Goal: Task Accomplishment & Management: Complete application form

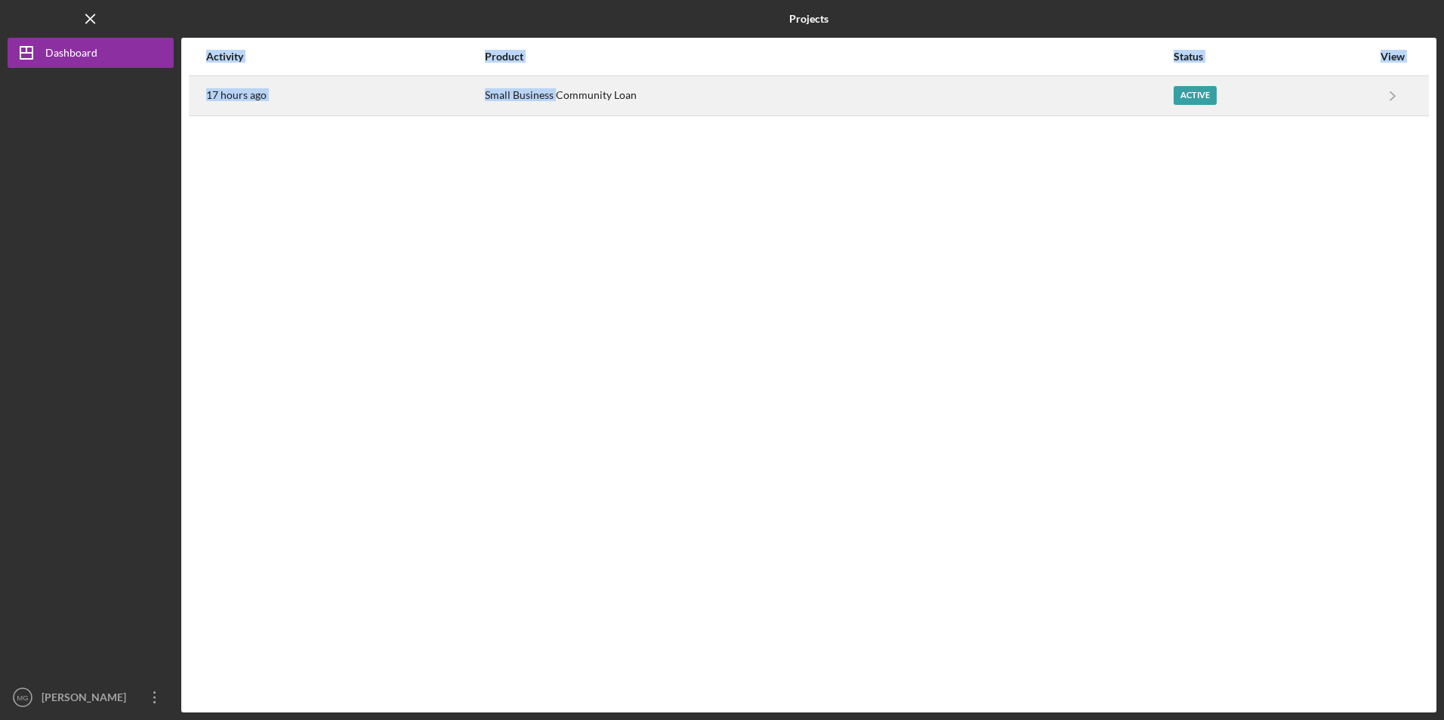
click at [554, 109] on div "Activity Product Status View 17 hours ago Small Business Community Loan Active …" at bounding box center [808, 375] width 1255 height 675
click at [554, 109] on div "Small Business Community Loan" at bounding box center [828, 96] width 687 height 38
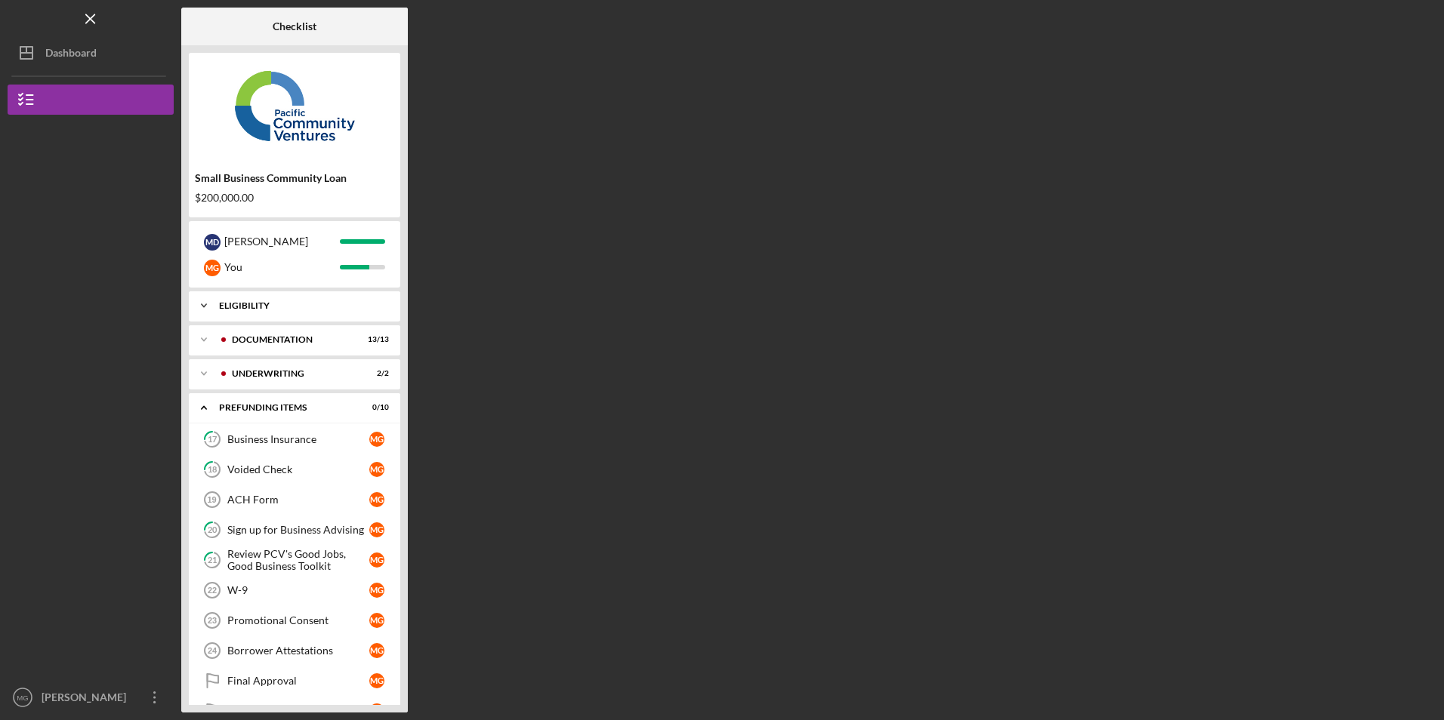
click at [256, 302] on div "Eligibility" at bounding box center [300, 305] width 162 height 9
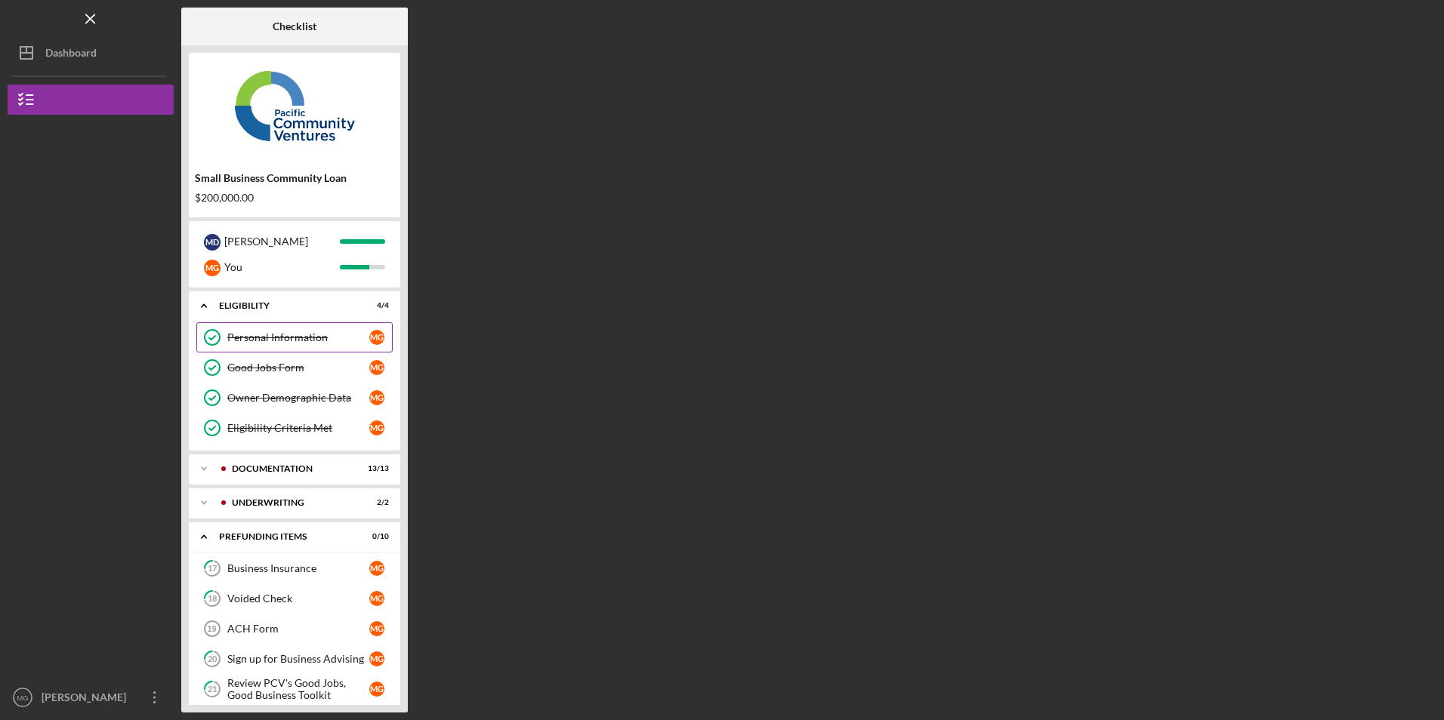
click at [286, 325] on link "Personal Information Personal Information M G" at bounding box center [294, 337] width 196 height 30
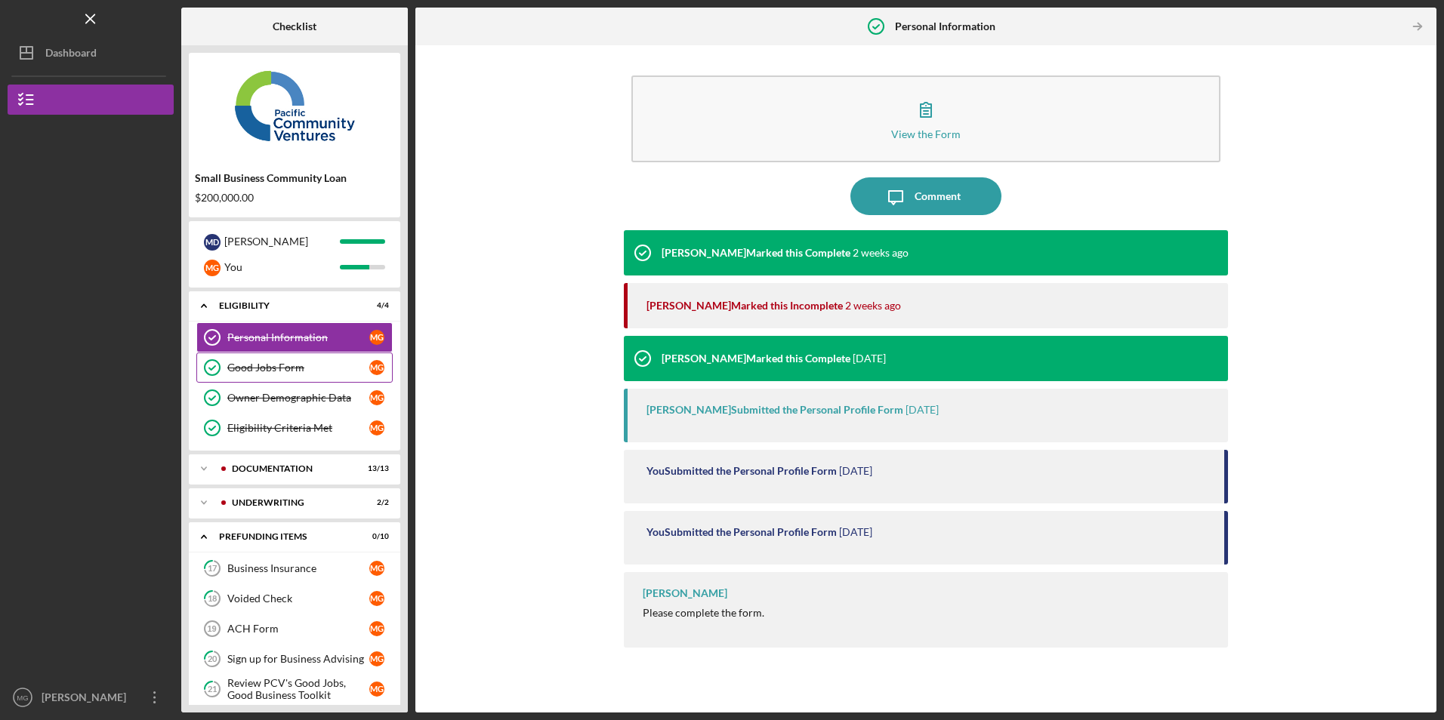
click at [258, 359] on link "Good Jobs Form Good Jobs Form M G" at bounding box center [294, 368] width 196 height 30
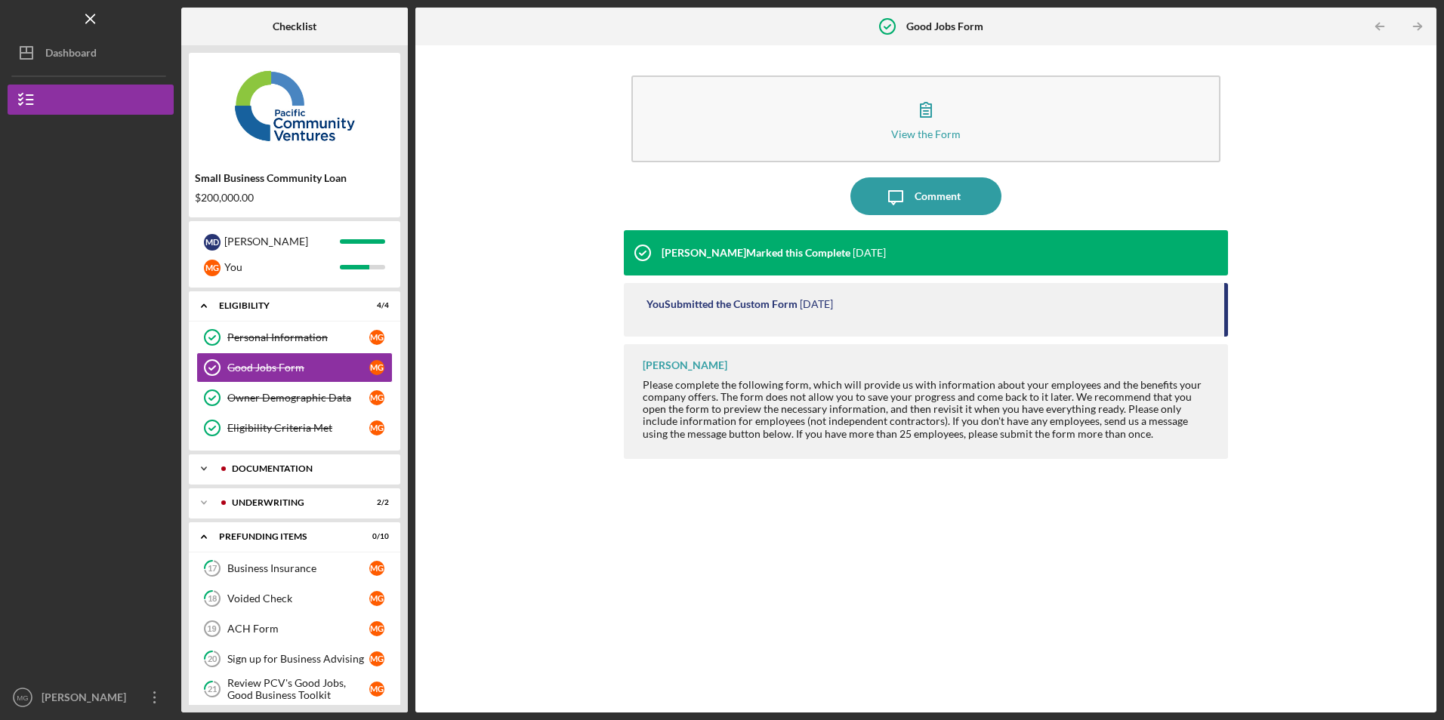
click at [270, 457] on div "Icon/Expander Documentation 13 / 13" at bounding box center [294, 469] width 211 height 30
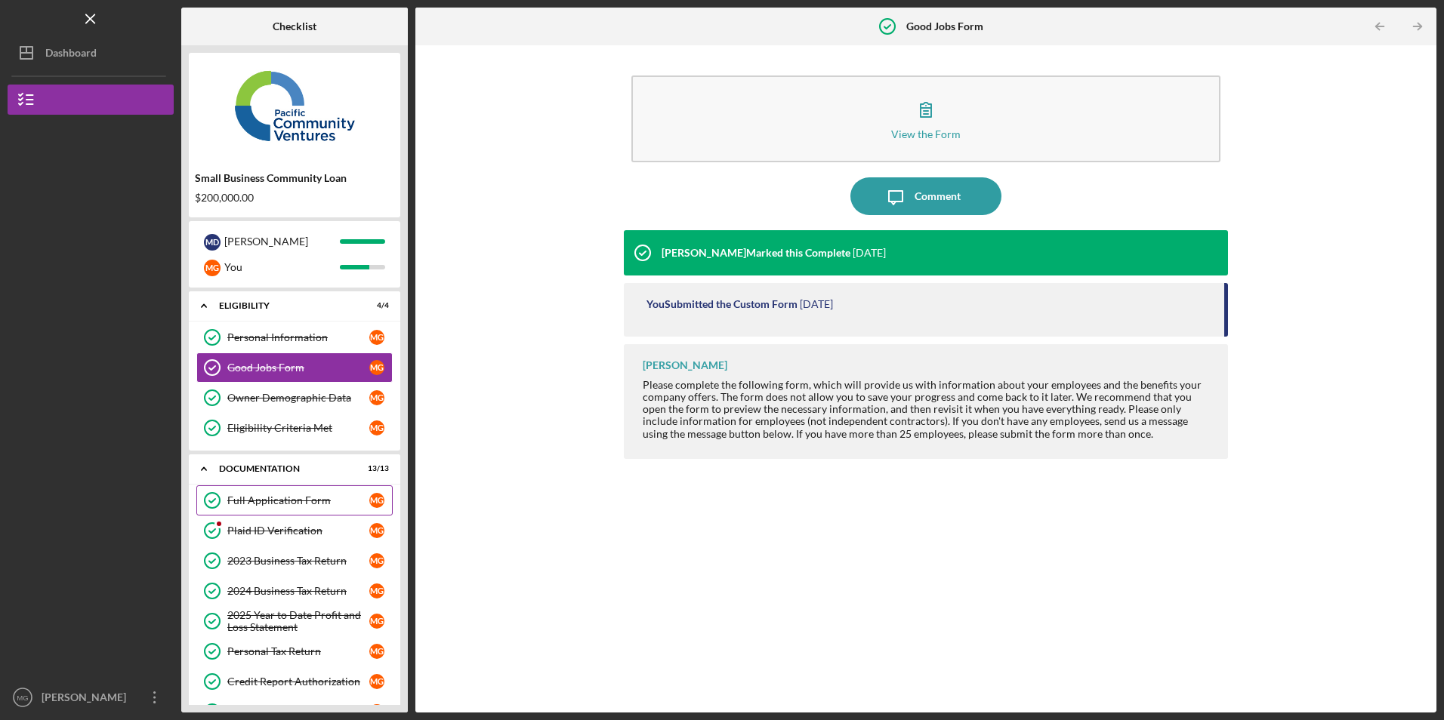
click at [277, 504] on div "Full Application Form" at bounding box center [298, 501] width 142 height 12
